Goal: Information Seeking & Learning: Learn about a topic

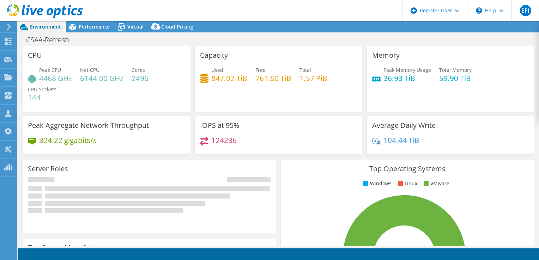
select select "USD"
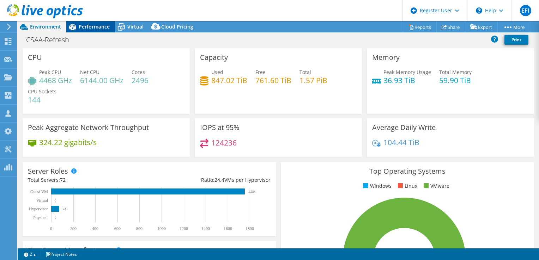
click at [95, 29] on span "Performance" at bounding box center [94, 26] width 31 height 7
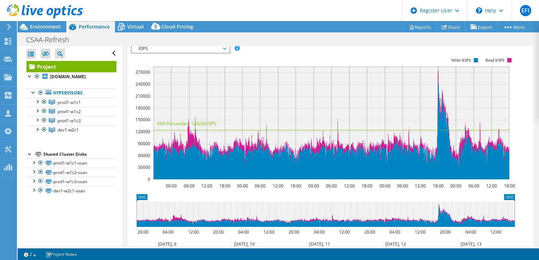
scroll to position [97, 0]
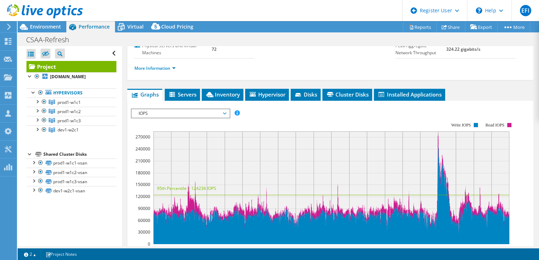
click at [225, 118] on span "IOPS" at bounding box center [180, 113] width 91 height 8
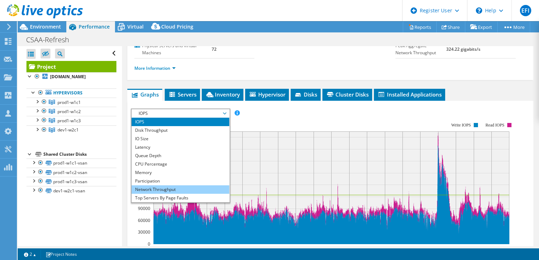
click at [161, 194] on li "Network Throughput" at bounding box center [181, 190] width 98 height 8
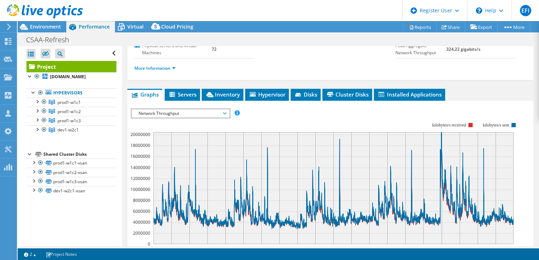
click at [224, 118] on span "Network Throughput" at bounding box center [180, 113] width 91 height 8
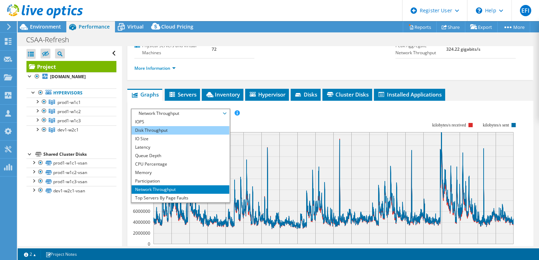
click at [161, 135] on li "Disk Throughput" at bounding box center [181, 130] width 98 height 8
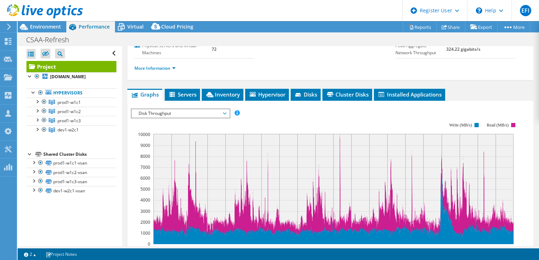
click at [225, 118] on span "Disk Throughput" at bounding box center [180, 113] width 91 height 8
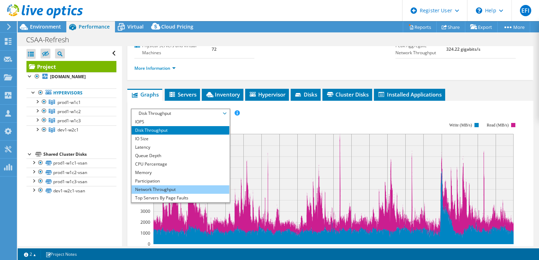
click at [164, 194] on li "Network Throughput" at bounding box center [181, 190] width 98 height 8
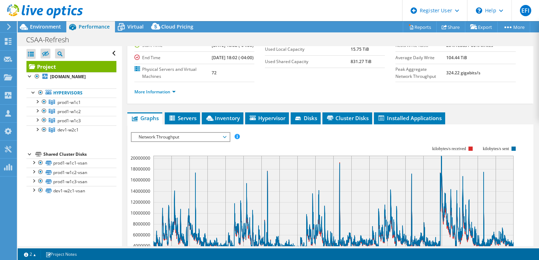
scroll to position [62, 0]
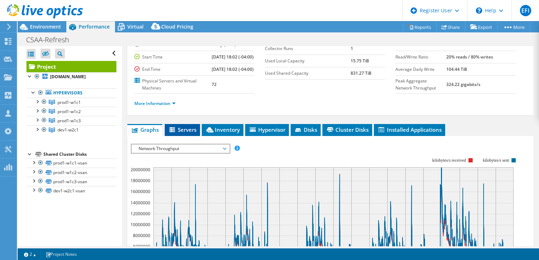
click at [175, 133] on icon at bounding box center [172, 130] width 7 height 6
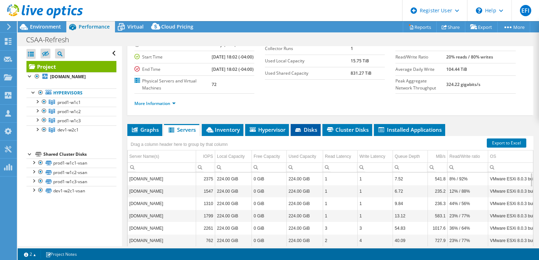
click at [309, 133] on span "Disks" at bounding box center [305, 129] width 23 height 7
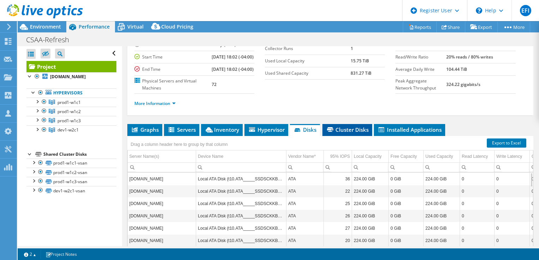
click at [357, 133] on span "Cluster Disks" at bounding box center [347, 129] width 43 height 7
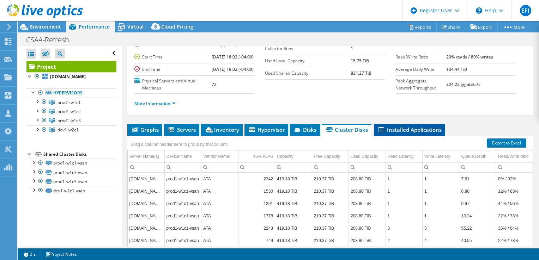
click at [395, 133] on span "Installed Applications" at bounding box center [410, 129] width 64 height 7
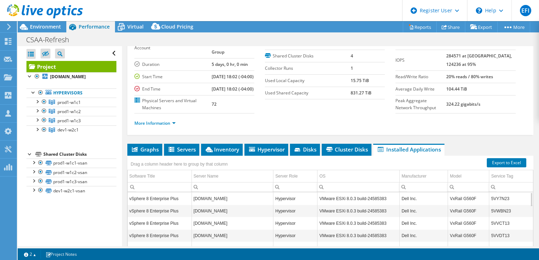
scroll to position [26, 0]
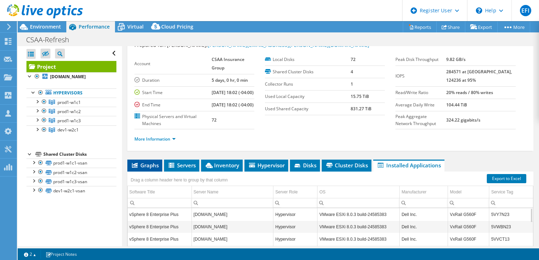
click at [143, 169] on span "Graphs" at bounding box center [145, 165] width 28 height 7
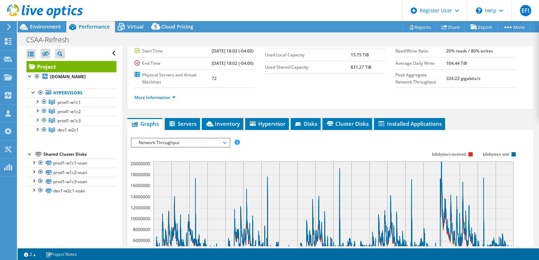
scroll to position [61, 0]
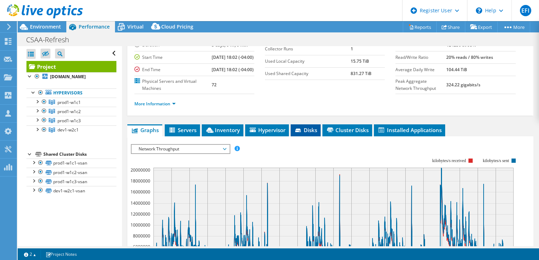
click at [307, 134] on span "Disks" at bounding box center [305, 130] width 23 height 7
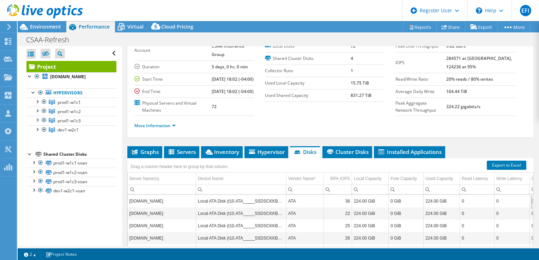
scroll to position [26, 0]
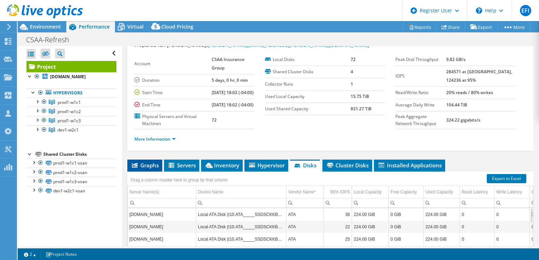
click at [149, 172] on li "Graphs" at bounding box center [144, 166] width 35 height 12
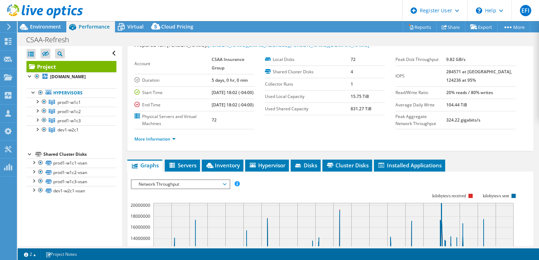
scroll to position [97, 0]
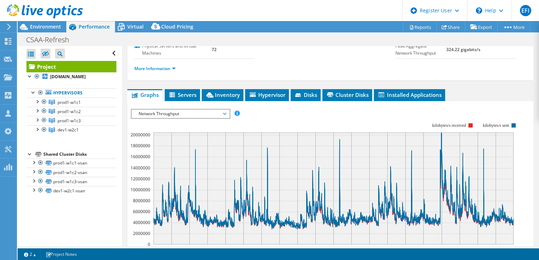
click at [226, 118] on span "Network Throughput" at bounding box center [181, 114] width 98 height 8
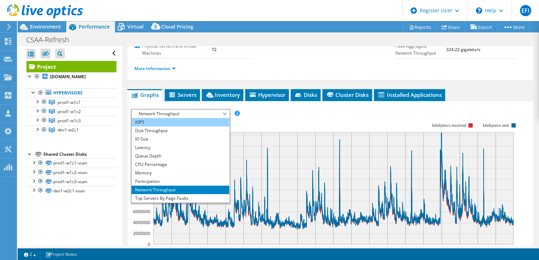
click at [140, 127] on li "IOPS" at bounding box center [181, 122] width 98 height 8
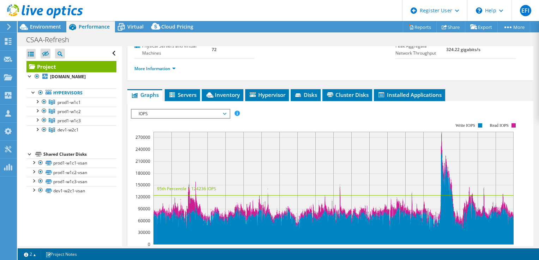
click at [226, 115] on icon at bounding box center [225, 114] width 4 height 2
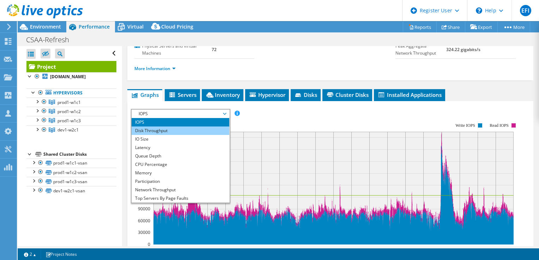
click at [158, 135] on li "Disk Throughput" at bounding box center [181, 131] width 98 height 8
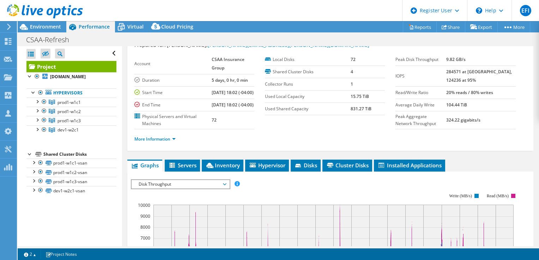
scroll to position [0, 0]
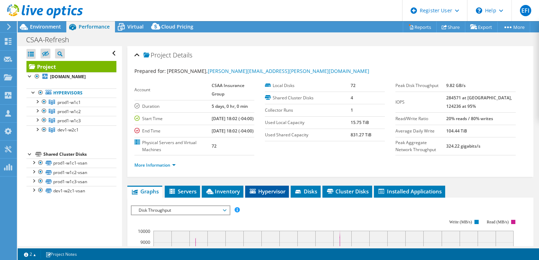
click at [259, 195] on span "Hypervisor" at bounding box center [267, 191] width 37 height 7
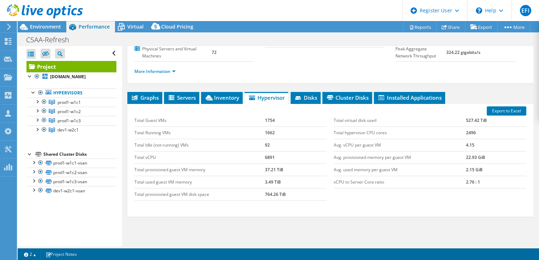
scroll to position [106, 0]
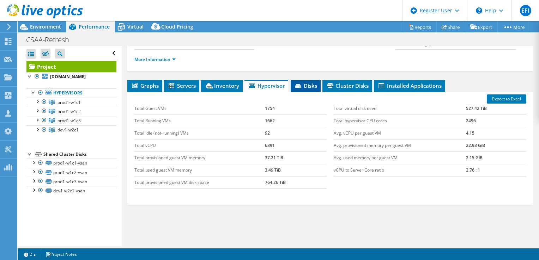
click at [302, 89] on icon at bounding box center [298, 86] width 7 height 5
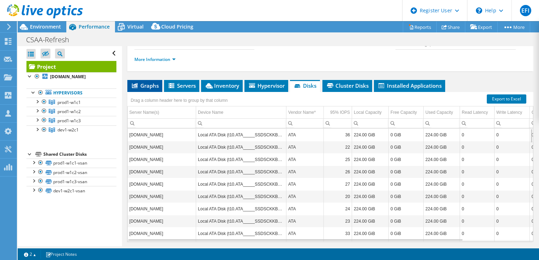
click at [142, 89] on span "Graphs" at bounding box center [145, 85] width 28 height 7
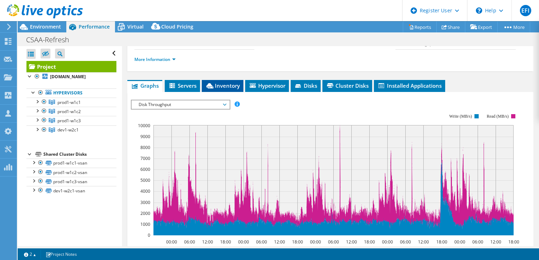
scroll to position [35, 0]
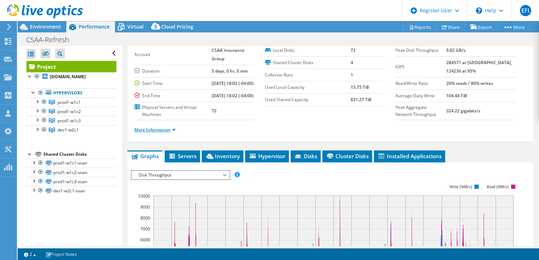
click at [172, 133] on link "More Information" at bounding box center [154, 130] width 41 height 6
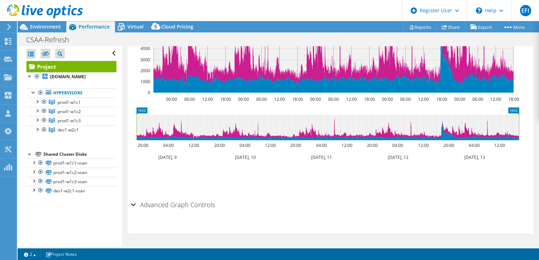
scroll to position [383, 0]
click at [133, 204] on div "Advanced Graph Controls" at bounding box center [330, 205] width 399 height 15
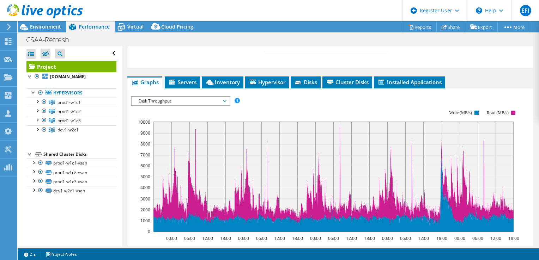
scroll to position [281, 0]
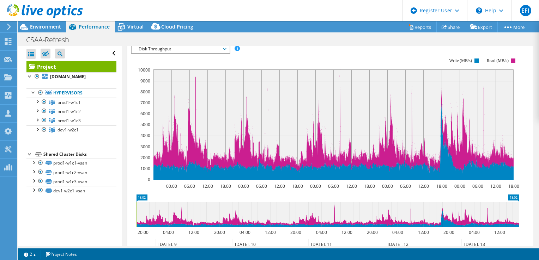
click at [225, 53] on span "Disk Throughput" at bounding box center [180, 49] width 91 height 8
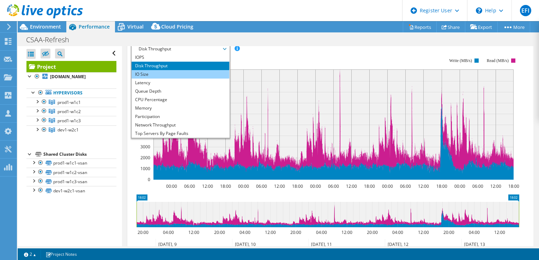
click at [156, 79] on li "IO Size" at bounding box center [181, 74] width 98 height 8
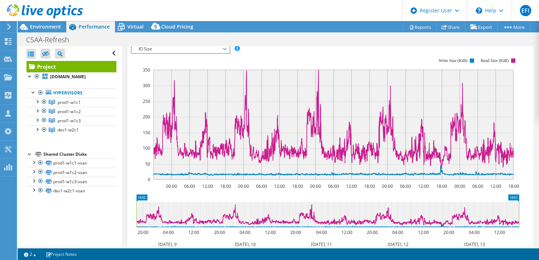
click at [226, 53] on span "IO Size" at bounding box center [181, 49] width 98 height 8
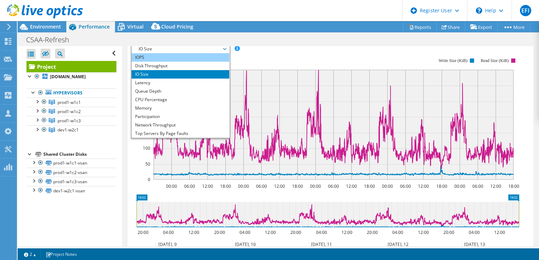
click at [141, 62] on li "IOPS" at bounding box center [181, 57] width 98 height 8
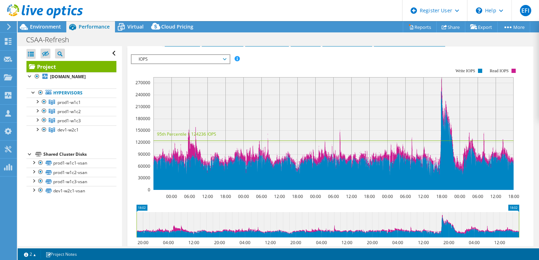
scroll to position [269, 0]
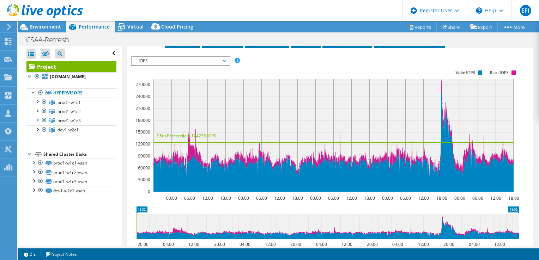
click at [225, 65] on span "IOPS" at bounding box center [180, 61] width 91 height 8
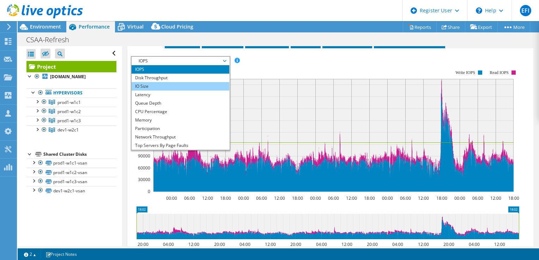
click at [144, 91] on li "IO Size" at bounding box center [181, 86] width 98 height 8
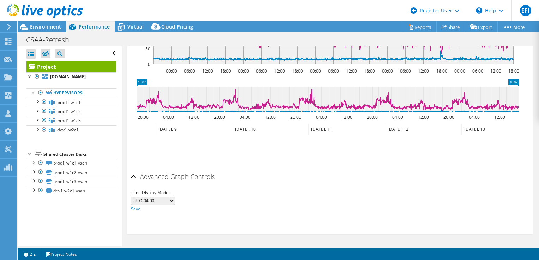
scroll to position [410, 0]
click at [172, 200] on select "UTC-12:00 UTC-11:00 UTC-10:00 UTC-09:30 UTC-09:00 UTC-08:00 UTC-07:00 UTC-06:00…" at bounding box center [153, 201] width 44 height 8
click at [267, 209] on div "Time Display Mode: UTC-12:00 UTC-11:00 UTC-10:00 UTC-09:30 UTC-09:00 UTC-08:00 …" at bounding box center [330, 201] width 399 height 24
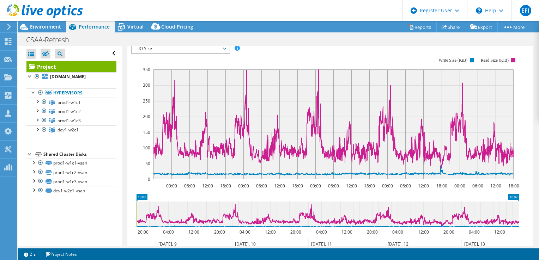
scroll to position [270, 0]
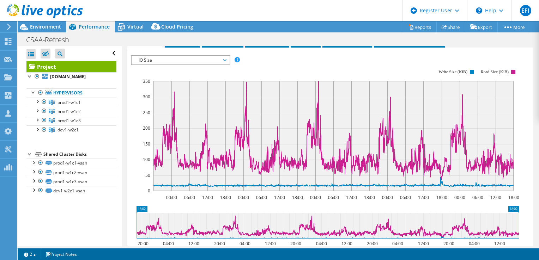
click at [224, 65] on span "IO Size" at bounding box center [180, 60] width 91 height 8
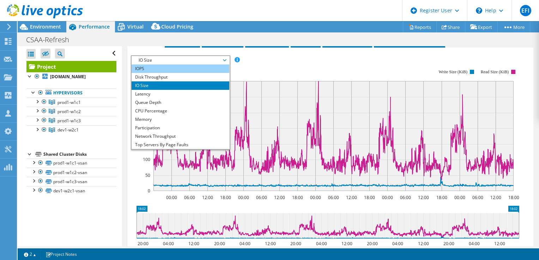
click at [151, 73] on li "IOPS" at bounding box center [181, 69] width 98 height 8
